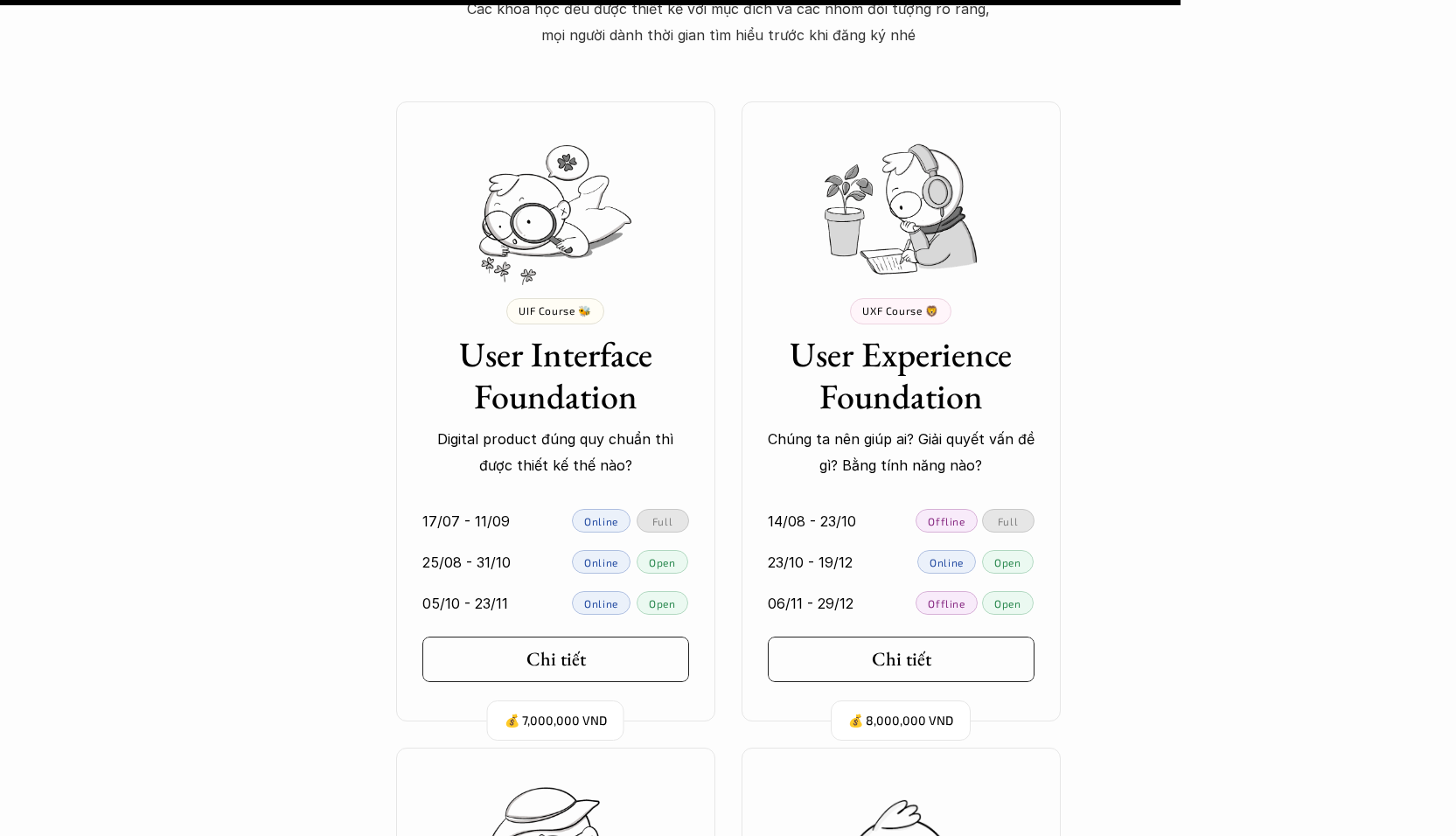
scroll to position [15154, 0]
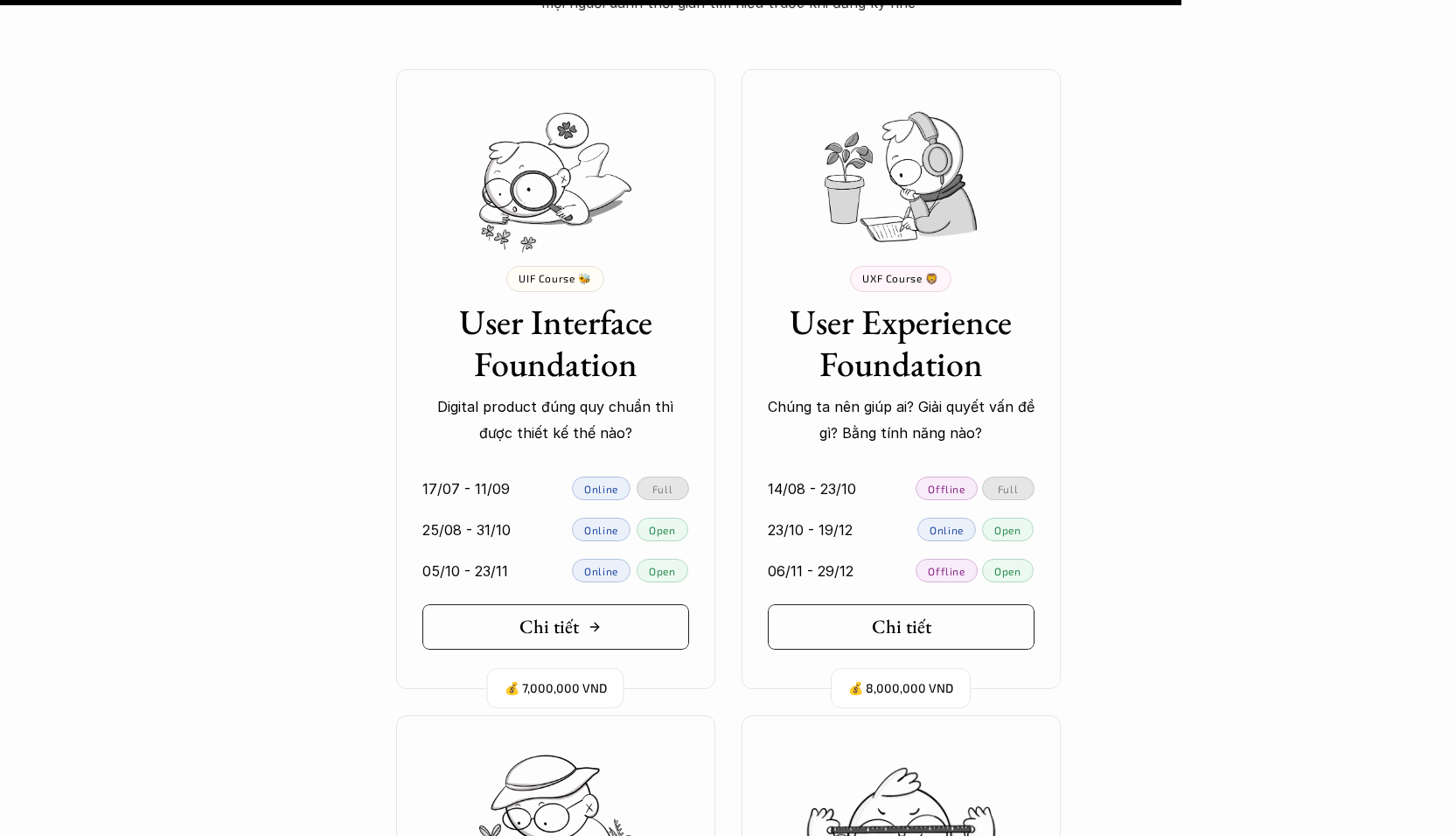
click at [590, 639] on link "Chi tiết" at bounding box center [556, 627] width 267 height 45
click at [842, 620] on link "Chi tiết" at bounding box center [902, 627] width 267 height 45
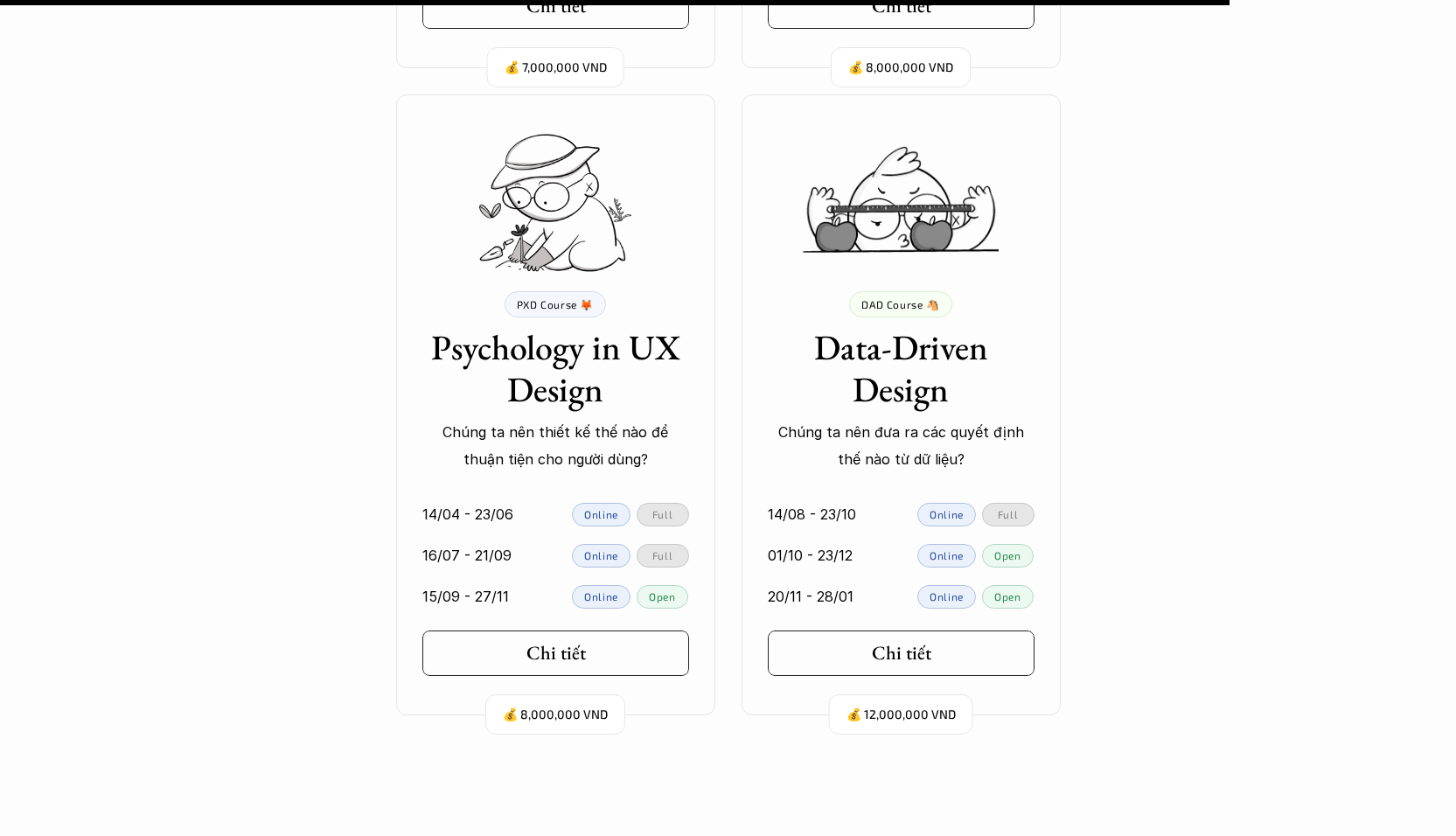
scroll to position [15780, 0]
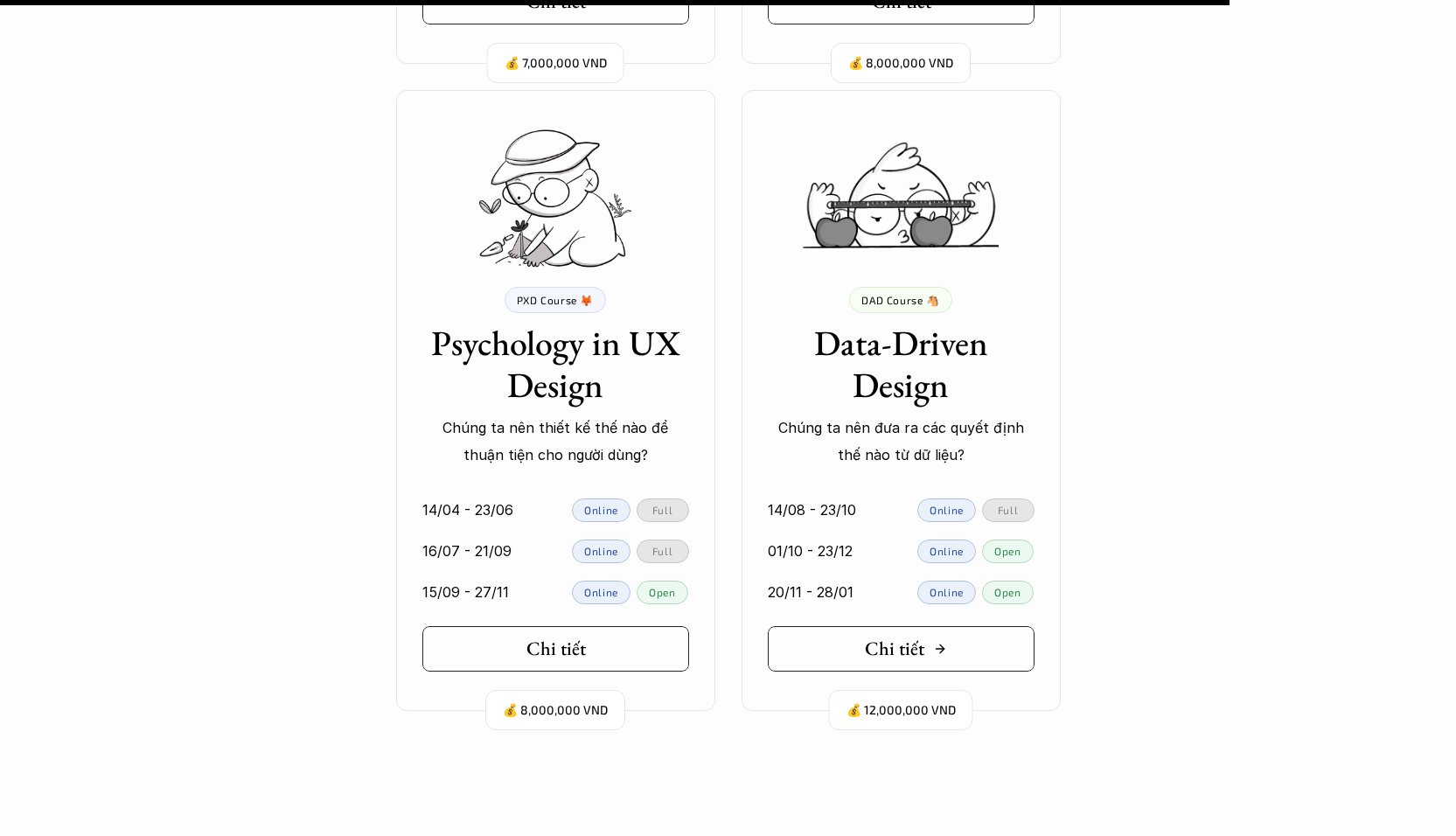
click at [964, 649] on link "Chi tiết" at bounding box center [902, 648] width 267 height 45
click at [614, 661] on link "Chi tiết" at bounding box center [556, 648] width 267 height 45
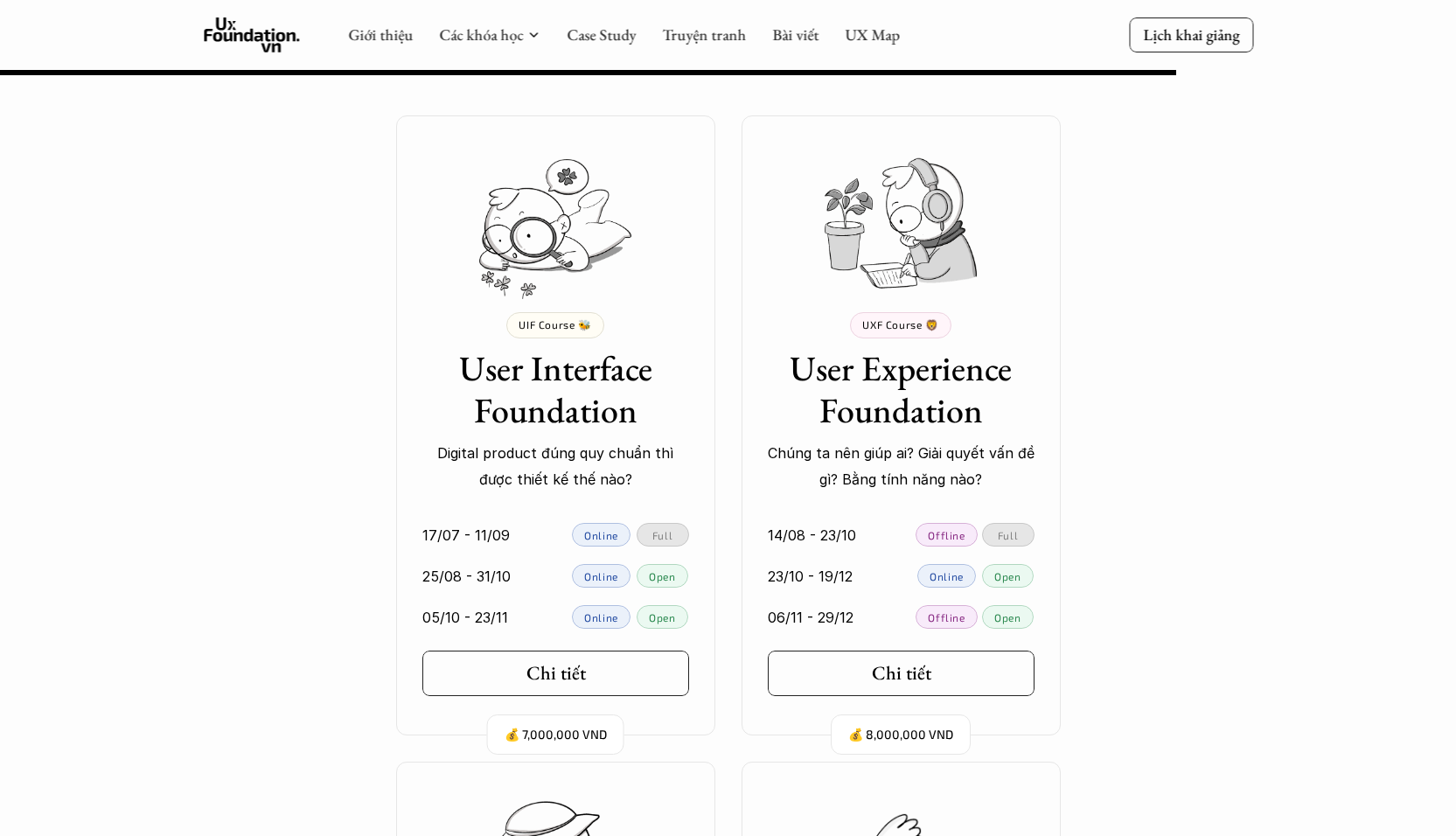
scroll to position [15109, 0]
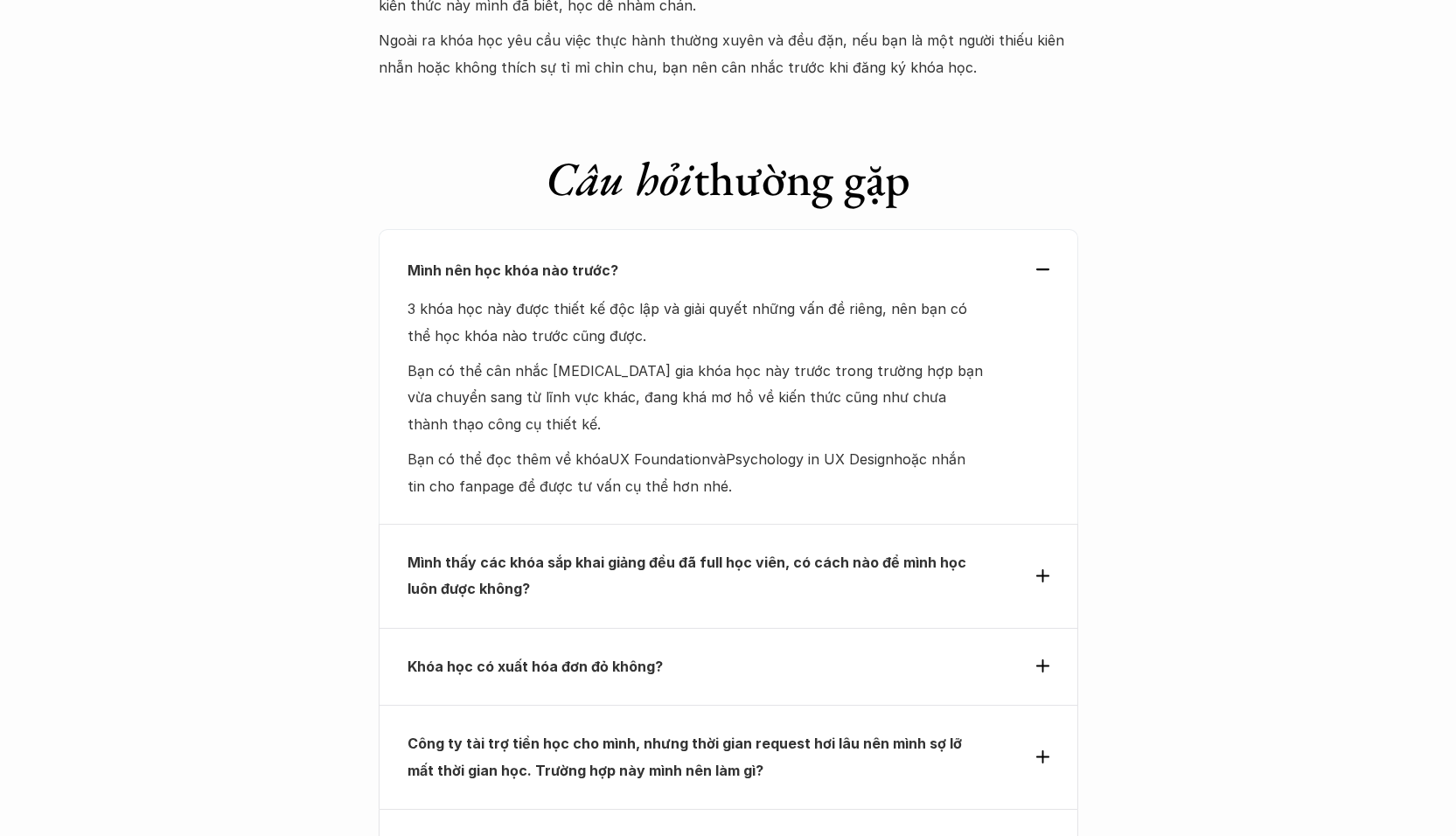
scroll to position [5403, 0]
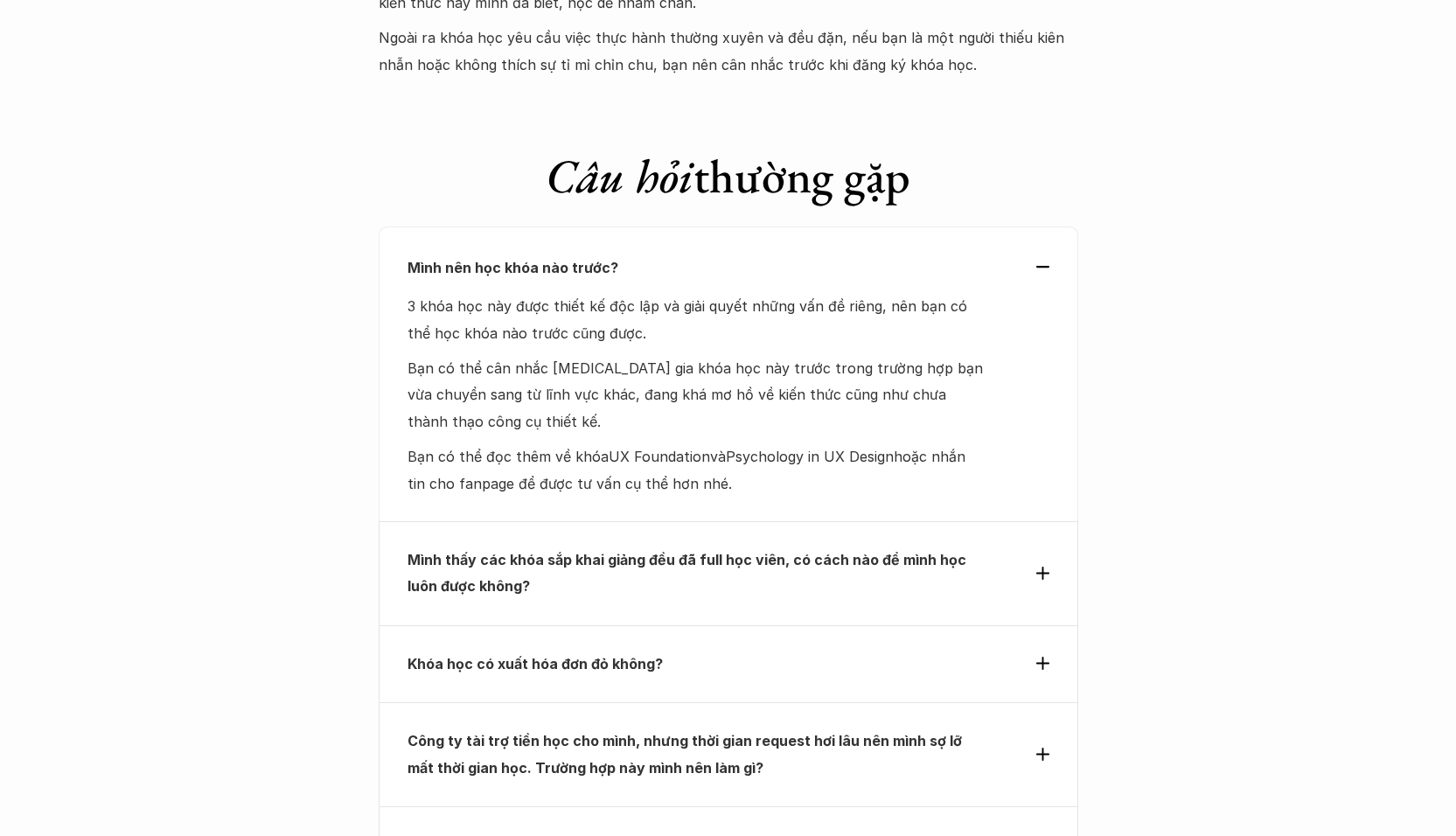
click at [872, 547] on p "Mình thấy các khóa sắp khai giảng đều đã full học viên, có cách nào để mình học…" at bounding box center [697, 573] width 579 height 53
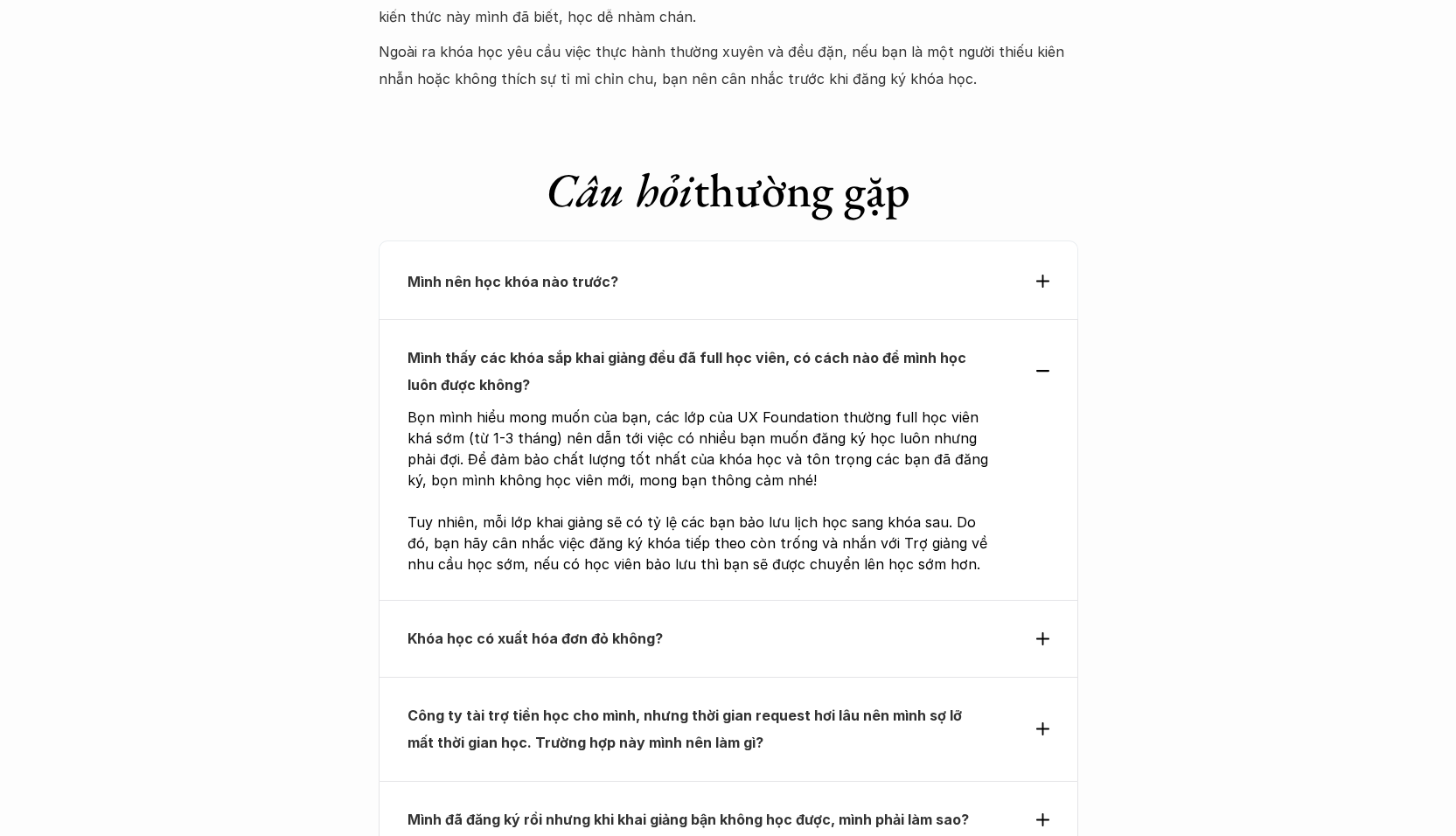
scroll to position [5388, 0]
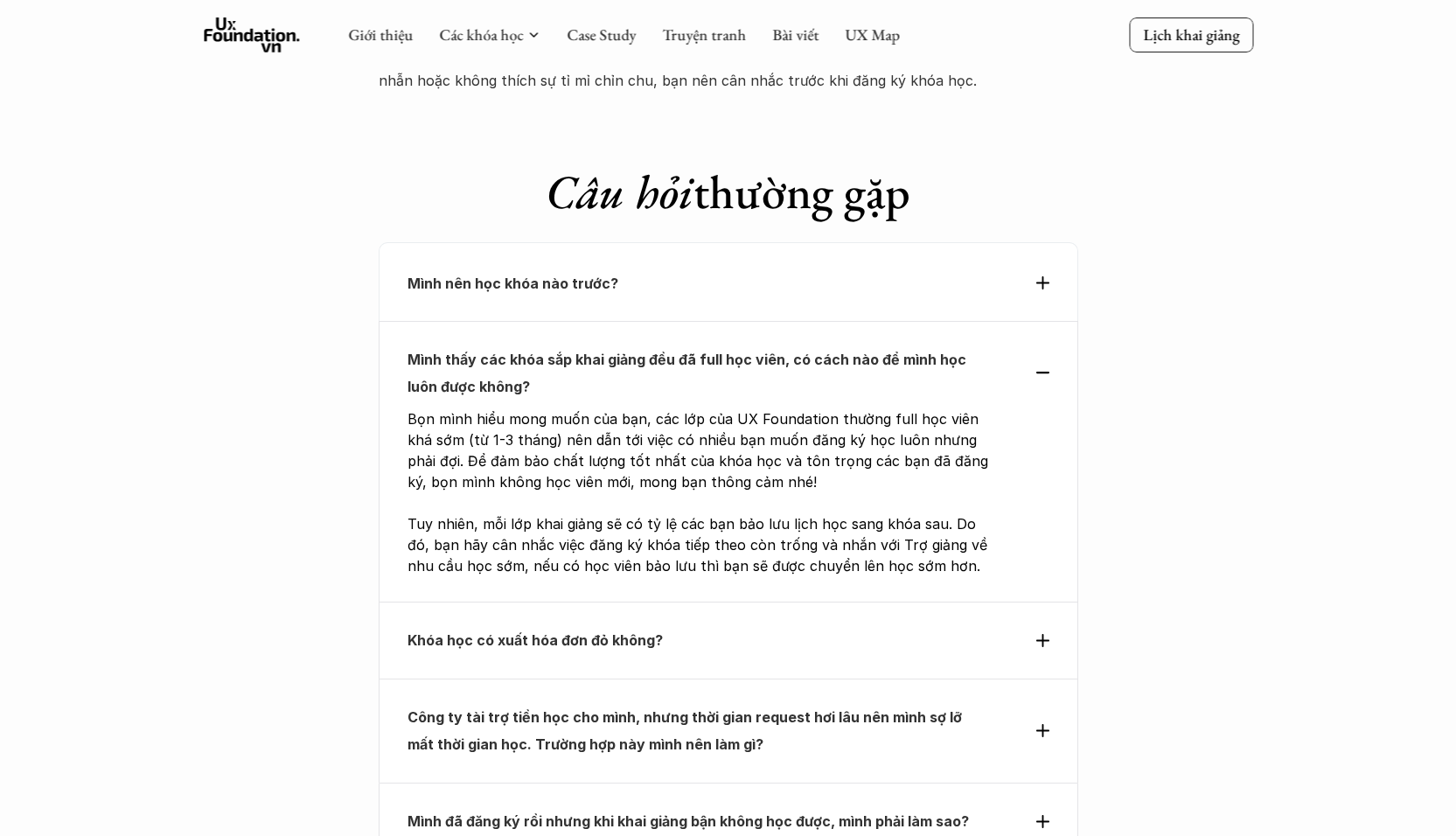
click at [1044, 679] on div "Công ty tài trợ tiền học cho mình, nhưng thời gian request hơi lâu nên mình sợ …" at bounding box center [728, 732] width 699 height 104
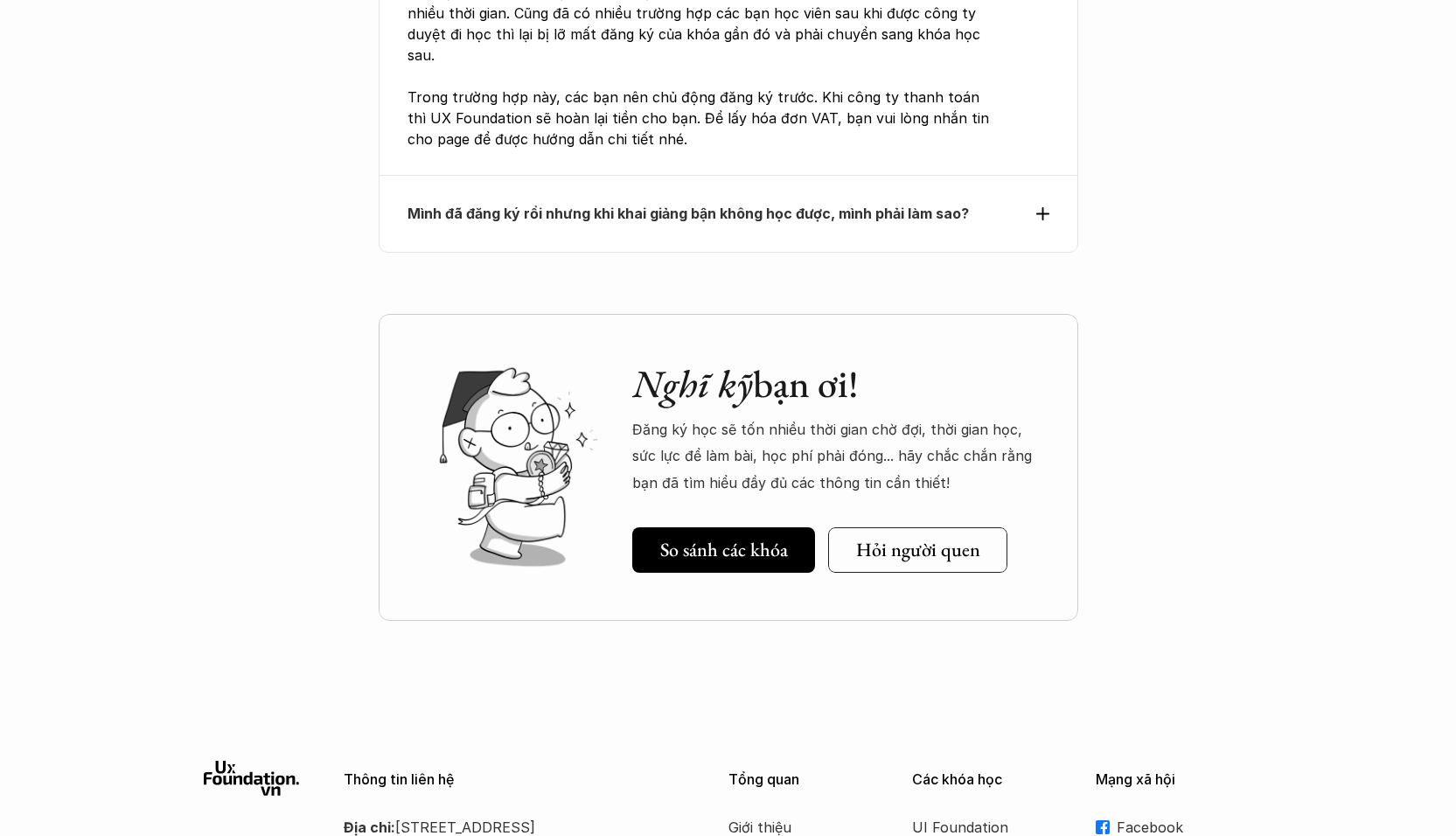
scroll to position [6008, 0]
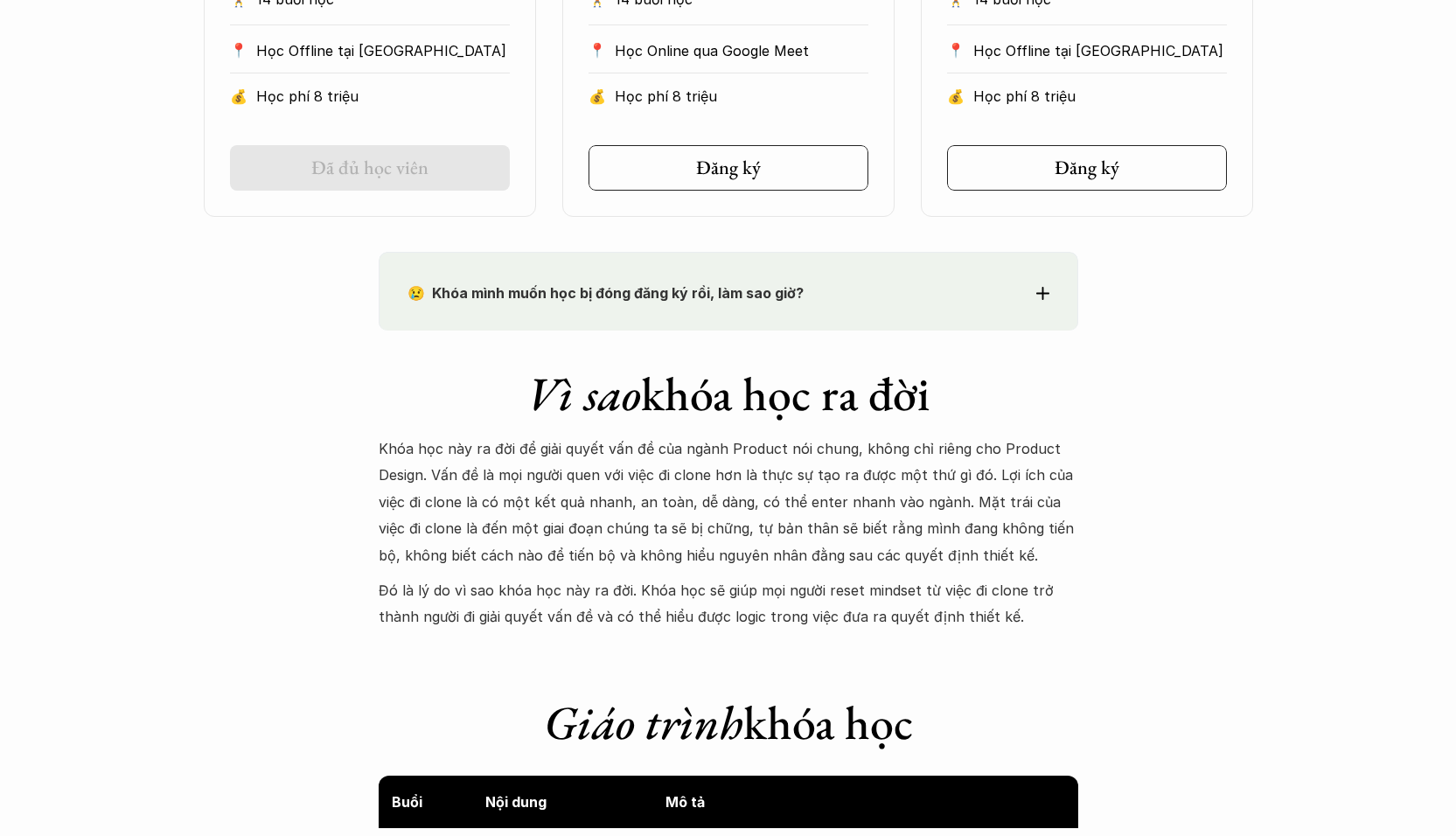
scroll to position [1310, 0]
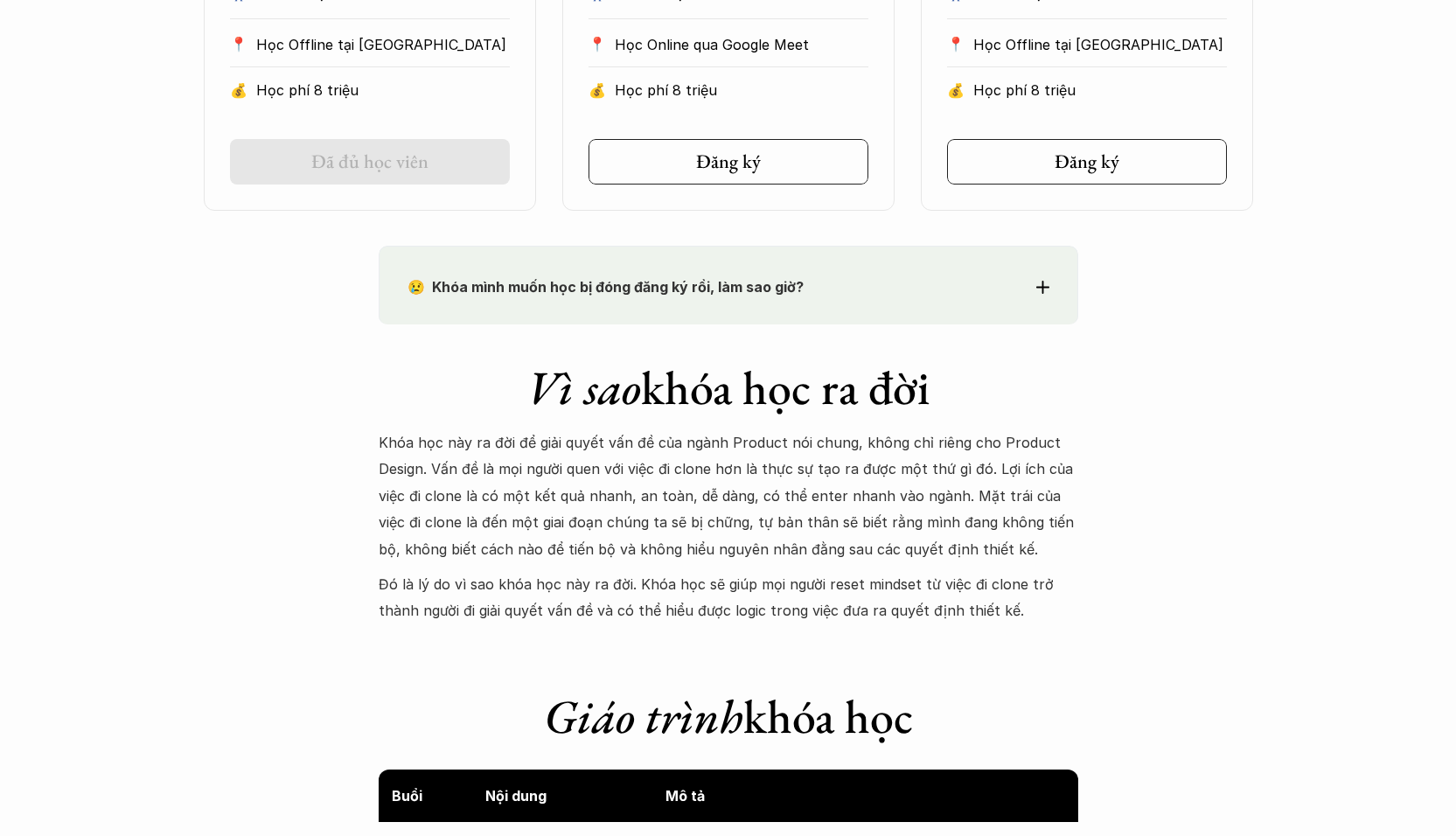
click at [1053, 294] on div "😢 Khóa mình muốn học bị đóng đăng ký rồi, làm sao giờ? Chào bạn, Bọn mình rất t…" at bounding box center [728, 284] width 699 height 78
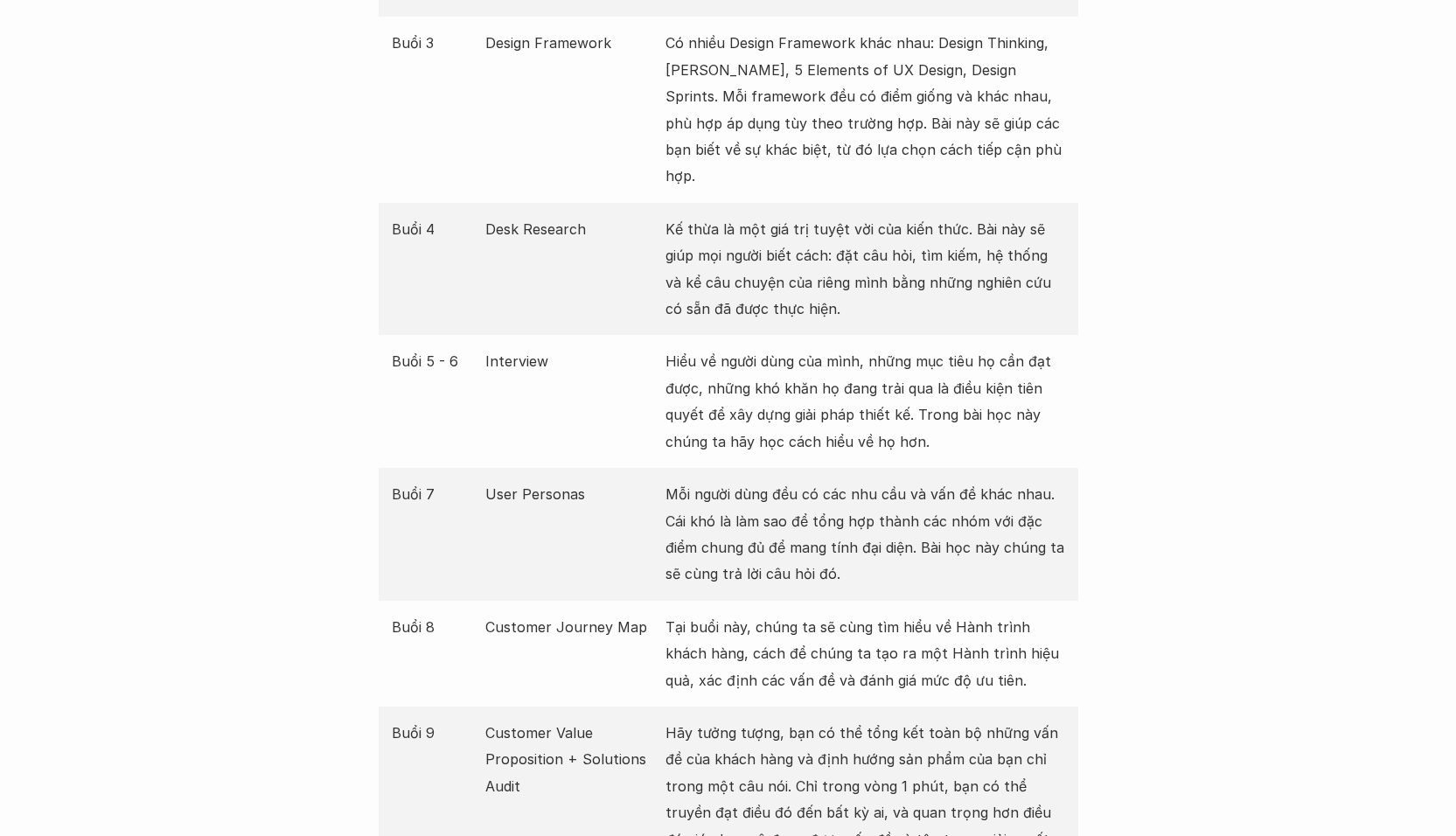
scroll to position [2984, 0]
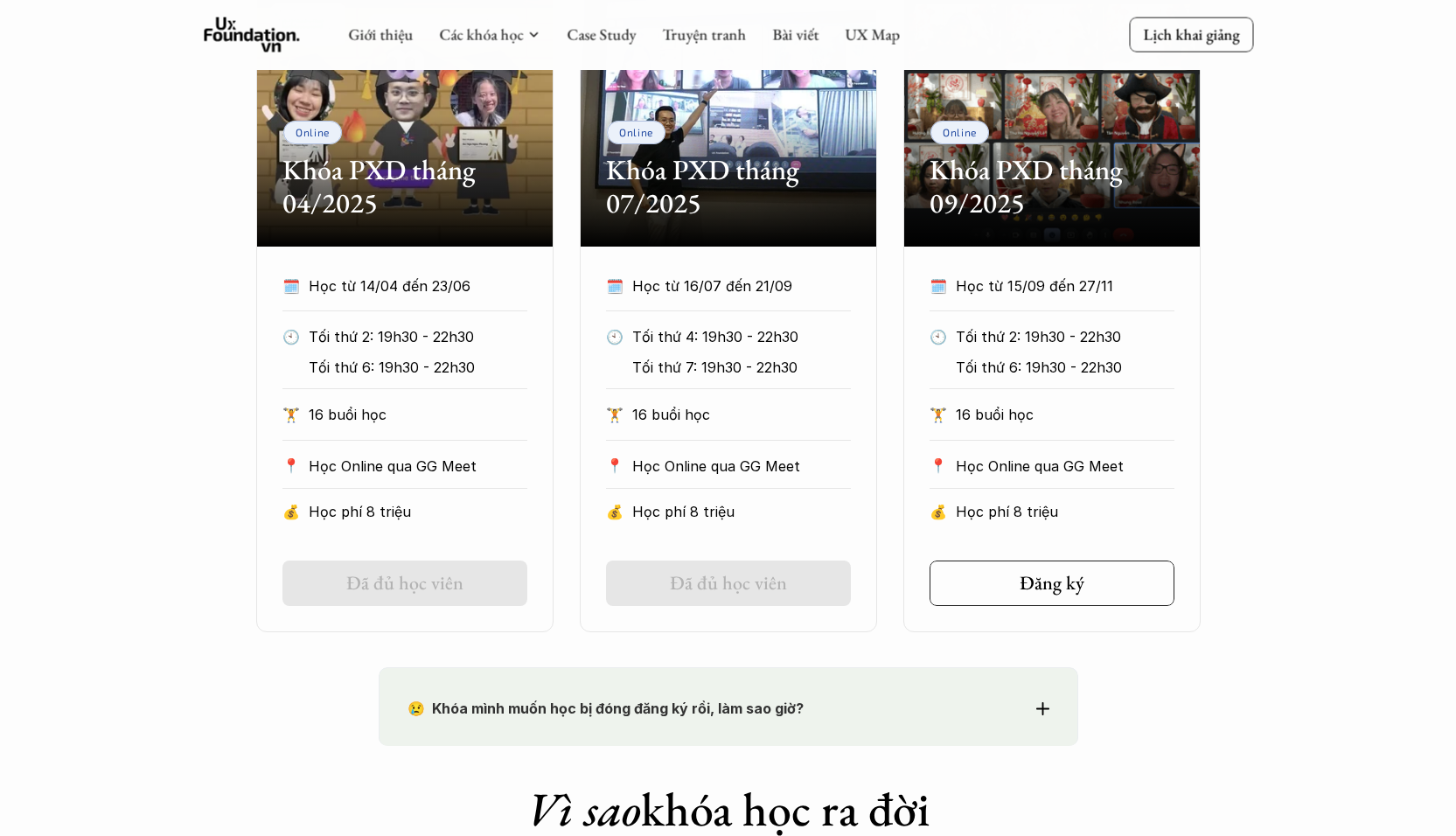
scroll to position [1054, 0]
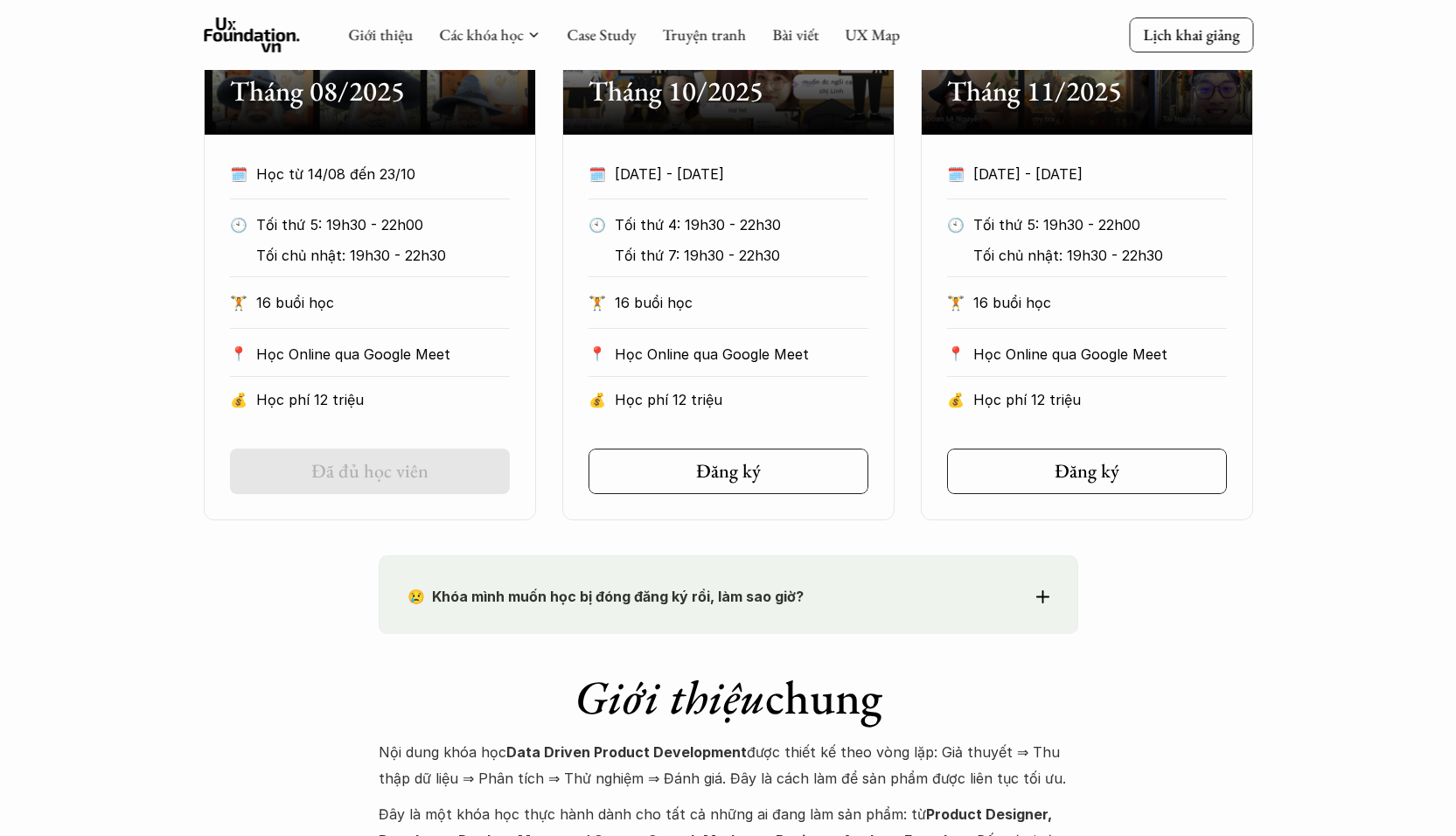
scroll to position [1159, 0]
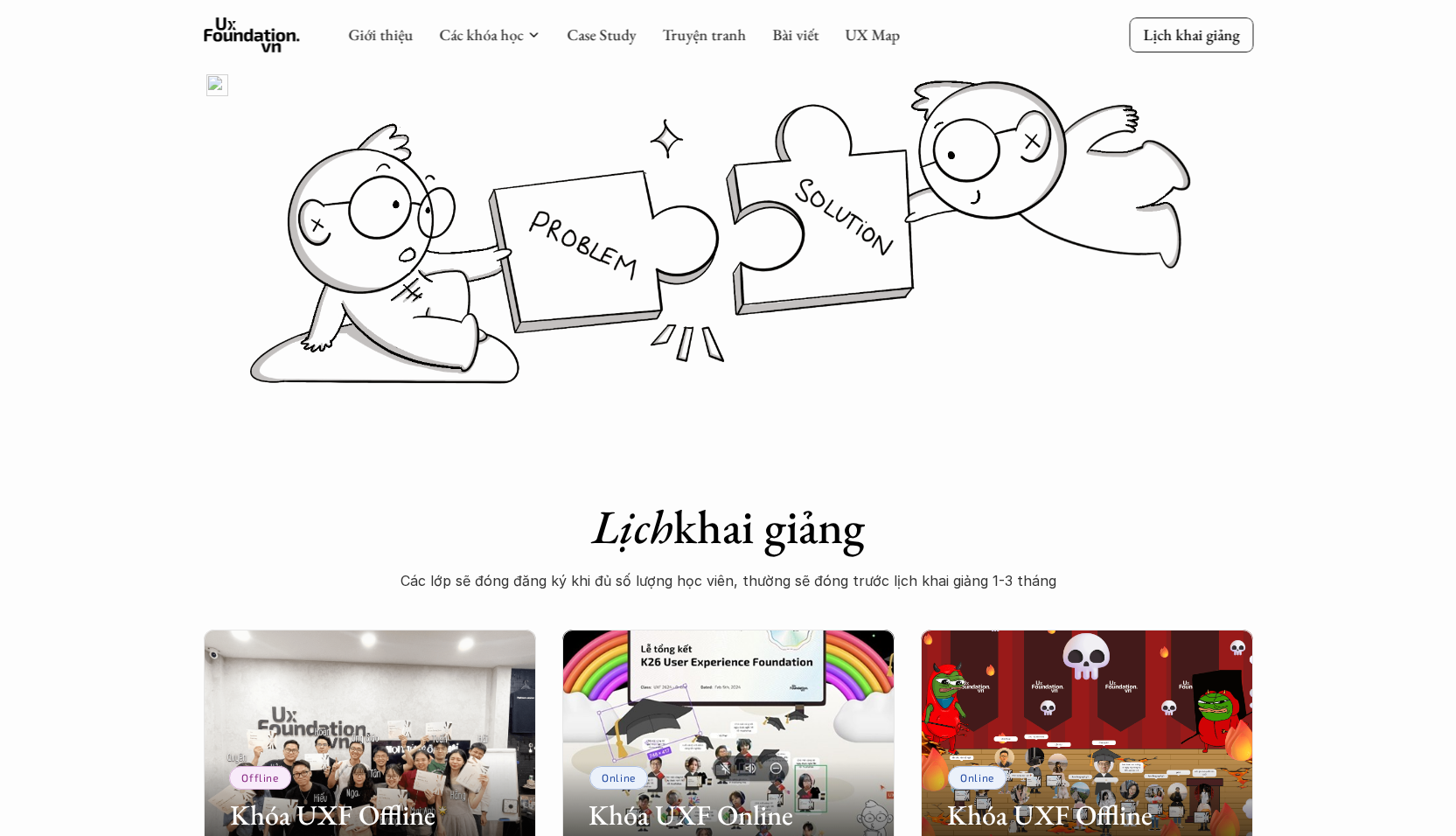
scroll to position [65, 0]
